Goal: Information Seeking & Learning: Learn about a topic

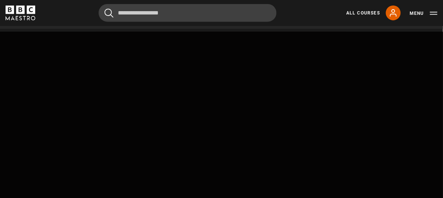
scroll to position [294, 0]
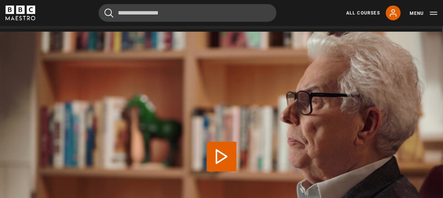
scroll to position [359, 0]
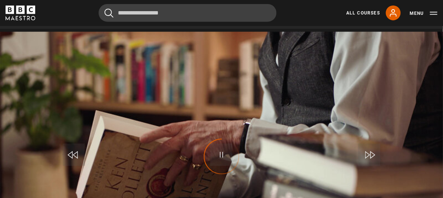
scroll to position [392, 0]
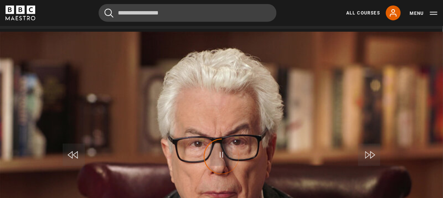
scroll to position [424, 0]
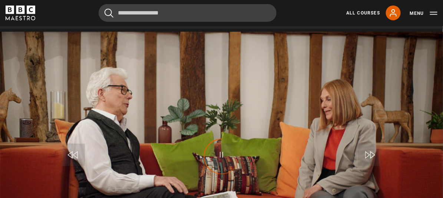
scroll to position [457, 0]
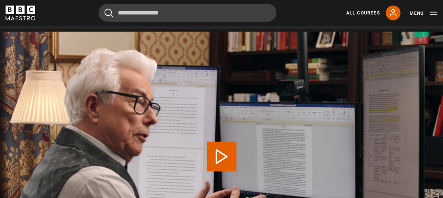
scroll to position [490, 0]
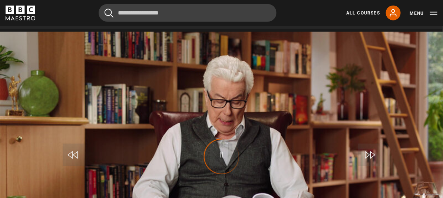
scroll to position [522, 0]
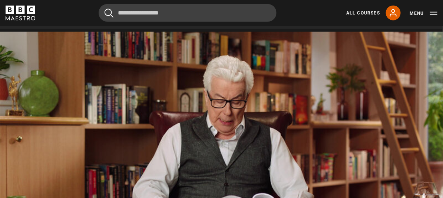
scroll to position [522, 0]
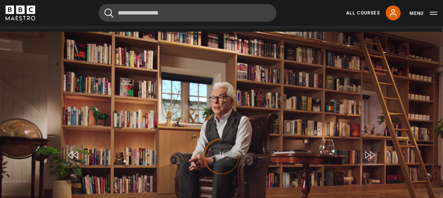
scroll to position [555, 0]
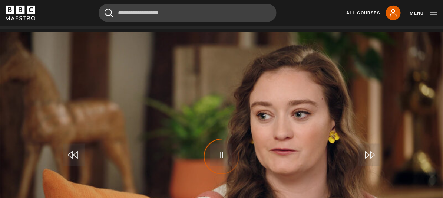
scroll to position [588, 0]
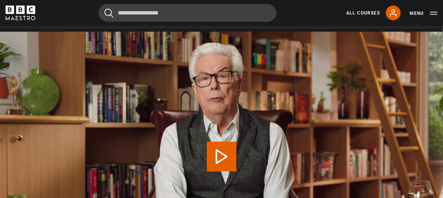
scroll to position [591, 0]
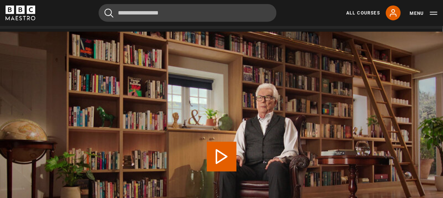
scroll to position [591, 0]
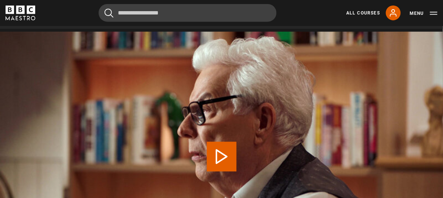
scroll to position [591, 0]
